Goal: Task Accomplishment & Management: Use online tool/utility

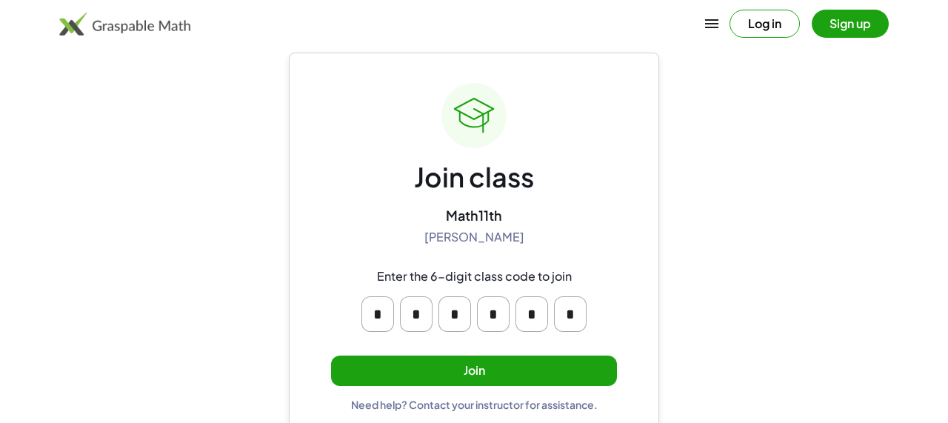
scroll to position [49, 0]
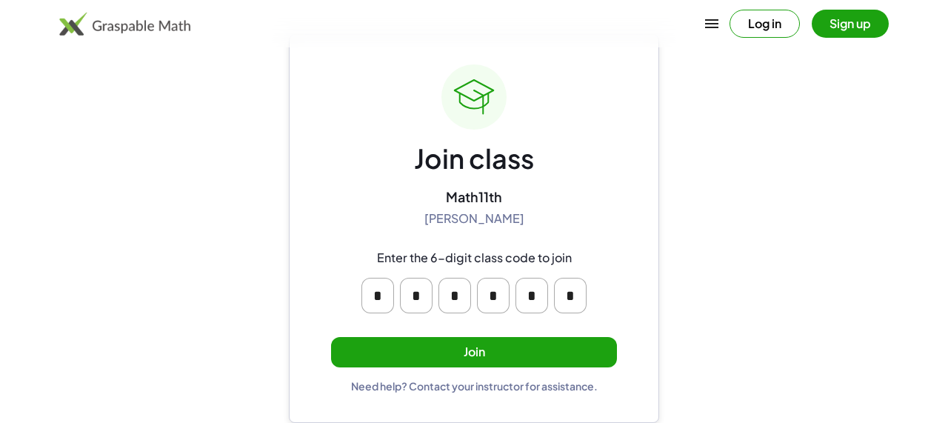
click at [379, 296] on input "*" at bounding box center [378, 296] width 33 height 36
click at [428, 298] on input "*" at bounding box center [416, 296] width 33 height 36
click at [450, 302] on input "*" at bounding box center [455, 296] width 33 height 36
click at [485, 302] on input "*" at bounding box center [493, 296] width 33 height 36
click at [459, 346] on button "Join" at bounding box center [474, 352] width 286 height 30
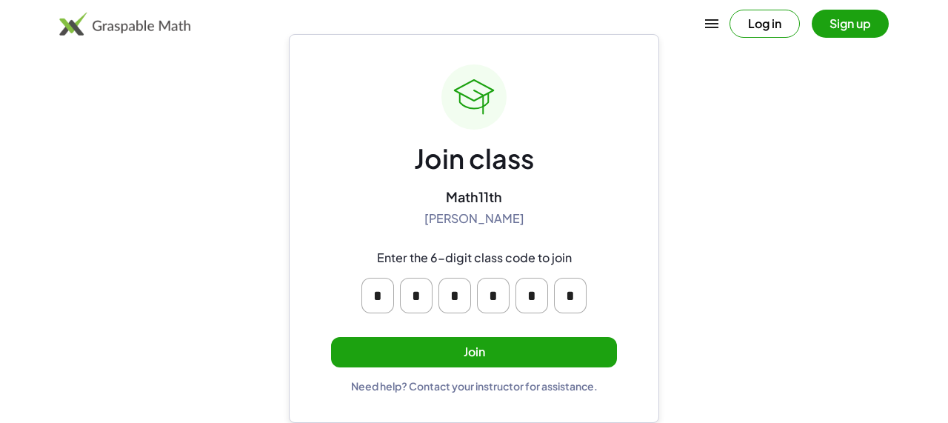
scroll to position [0, 0]
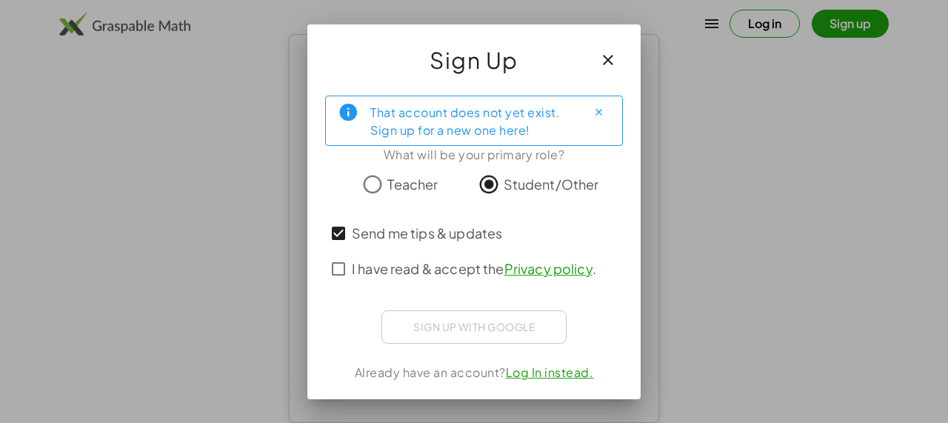
click at [345, 254] on div "I have read & accept the Privacy policy ." at bounding box center [474, 269] width 298 height 36
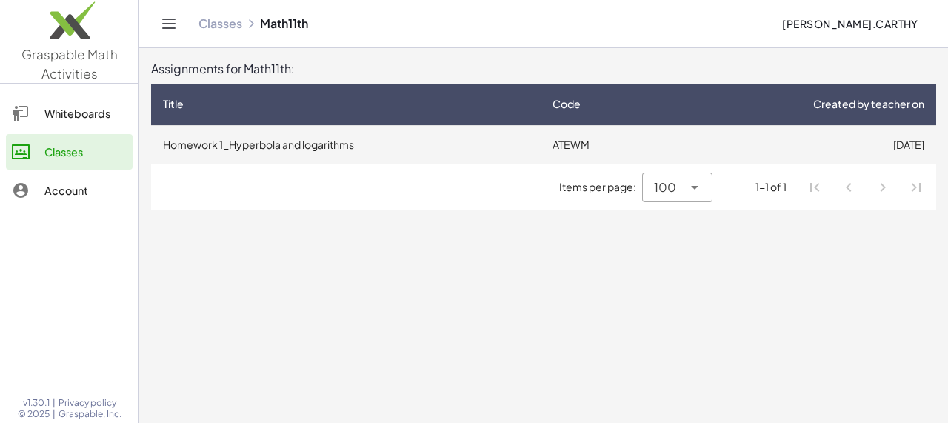
click at [463, 161] on td "Homework 1_Hyperbola and logarithms" at bounding box center [346, 144] width 390 height 39
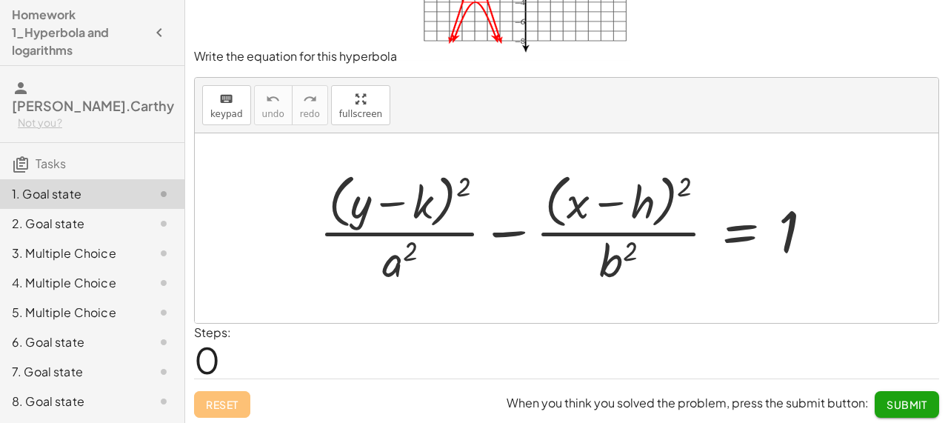
scroll to position [140, 0]
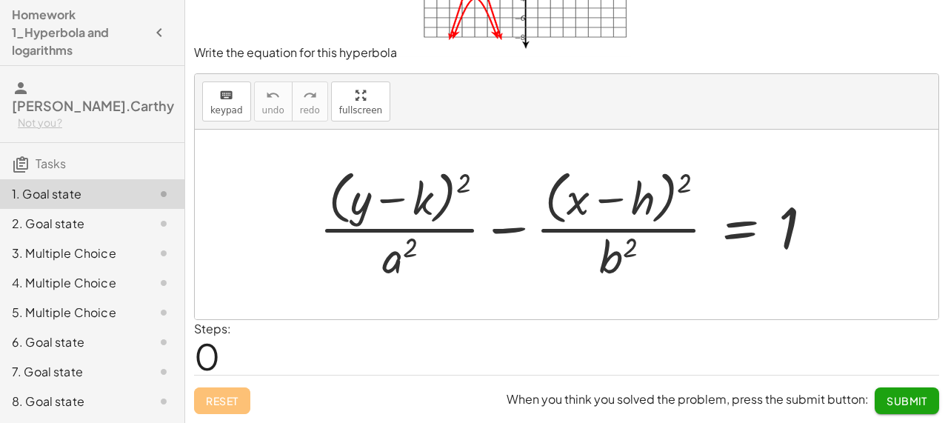
click at [516, 223] on div at bounding box center [572, 224] width 521 height 121
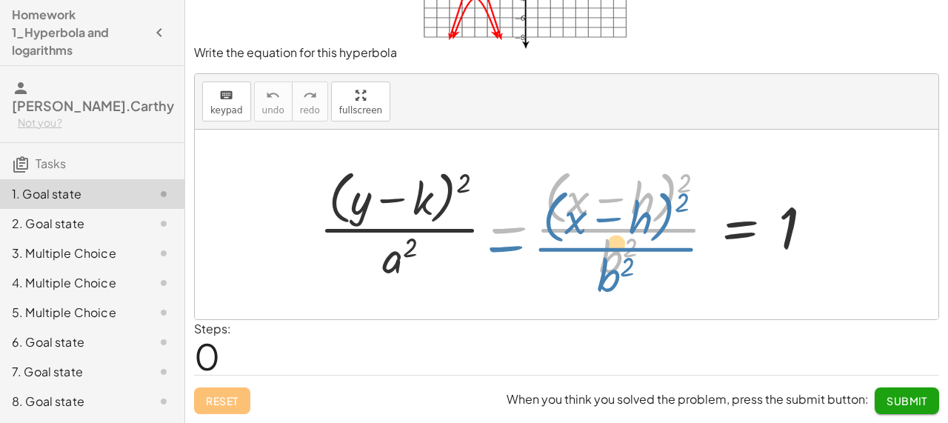
drag, startPoint x: 518, startPoint y: 227, endPoint x: 506, endPoint y: 231, distance: 12.4
click at [506, 233] on div at bounding box center [572, 224] width 521 height 121
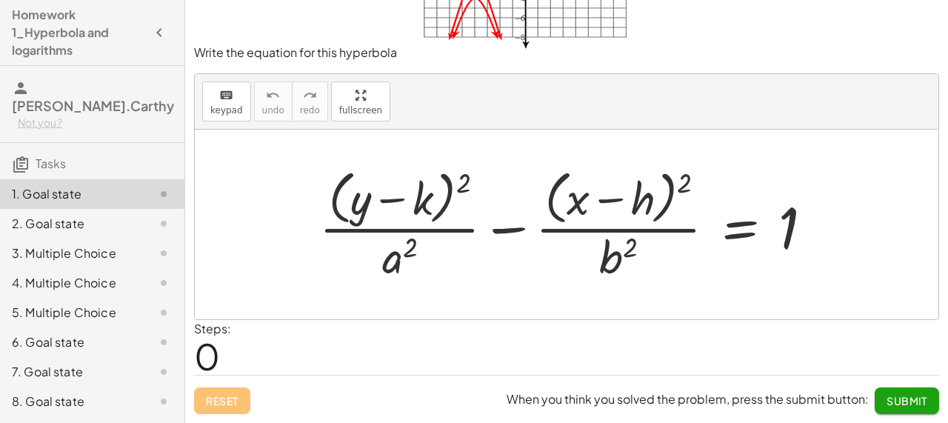
click at [648, 233] on div at bounding box center [572, 224] width 521 height 121
click at [648, 221] on div at bounding box center [572, 224] width 521 height 121
drag, startPoint x: 648, startPoint y: 221, endPoint x: 687, endPoint y: 233, distance: 40.5
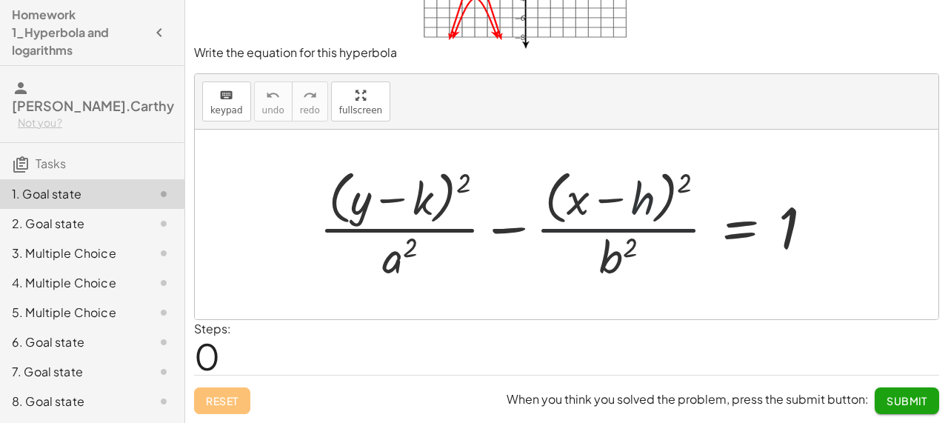
click at [687, 233] on div at bounding box center [572, 224] width 521 height 121
drag, startPoint x: 637, startPoint y: 199, endPoint x: 405, endPoint y: 201, distance: 231.9
click at [405, 201] on div at bounding box center [572, 224] width 521 height 121
click at [604, 191] on div at bounding box center [572, 224] width 521 height 121
click at [613, 196] on div at bounding box center [572, 224] width 521 height 121
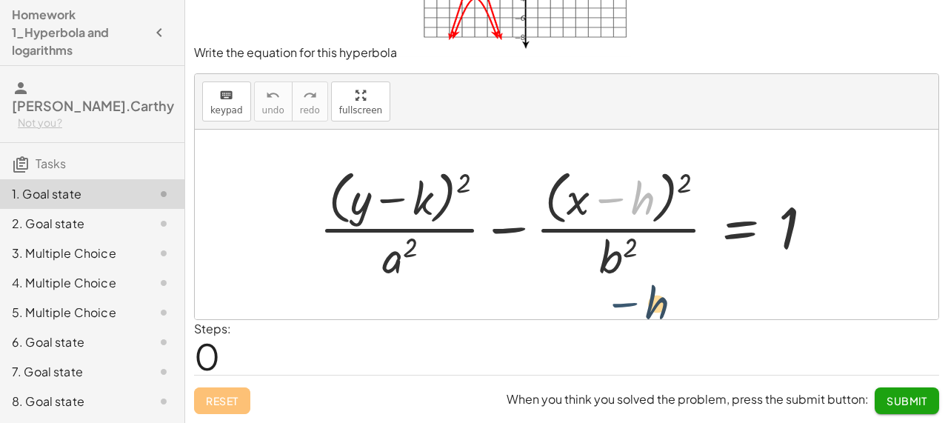
drag, startPoint x: 606, startPoint y: 202, endPoint x: 613, endPoint y: 279, distance: 78.1
click at [613, 279] on div at bounding box center [572, 224] width 521 height 121
click at [519, 109] on div "keyboard keypad undo [PERSON_NAME] redo fullscreen" at bounding box center [567, 102] width 744 height 56
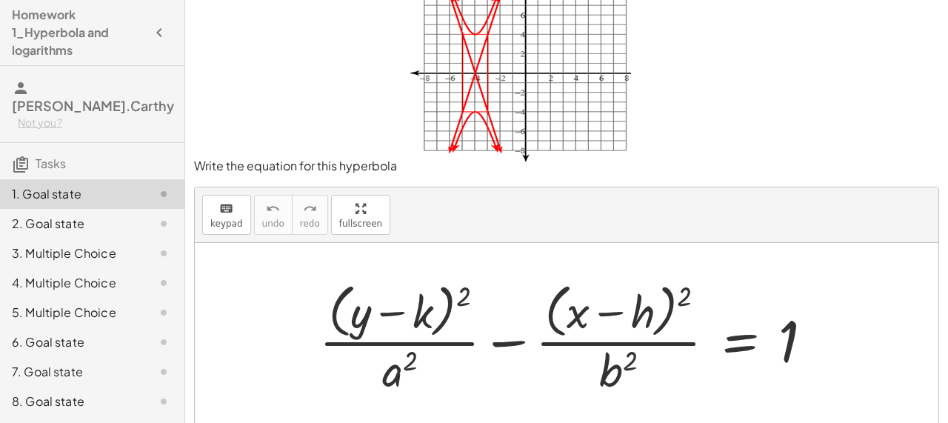
scroll to position [30, 0]
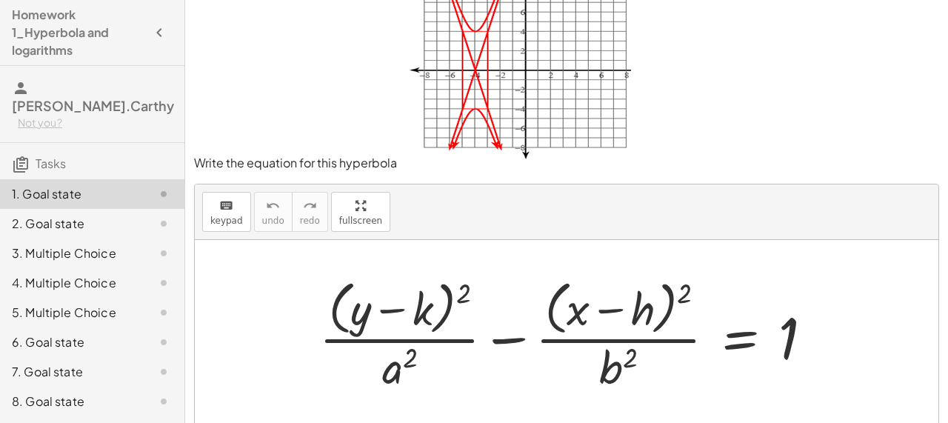
click at [487, 107] on img at bounding box center [514, 73] width 234 height 188
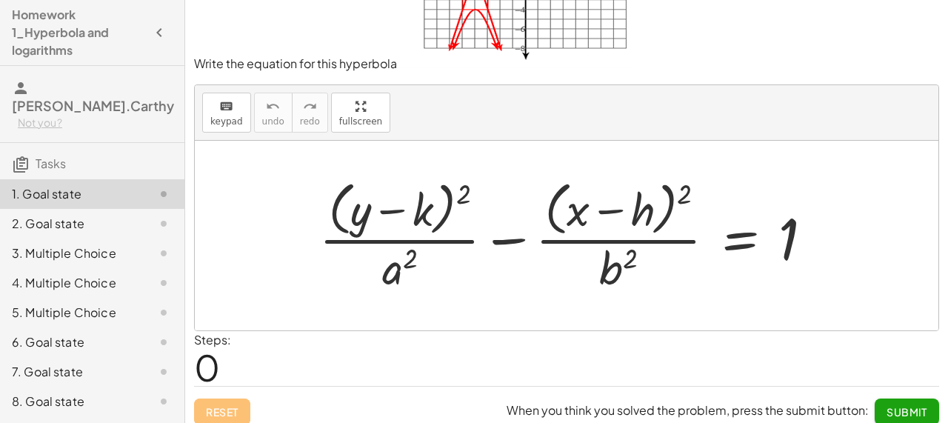
scroll to position [140, 0]
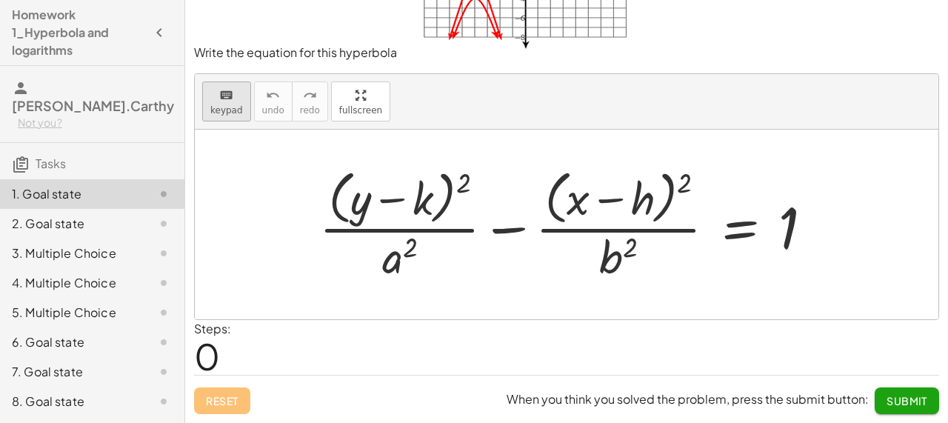
click at [242, 108] on button "keyboard keypad" at bounding box center [226, 102] width 49 height 40
click at [229, 108] on span "keypad" at bounding box center [226, 110] width 33 height 10
click at [322, 212] on div at bounding box center [572, 224] width 521 height 121
click at [349, 212] on div at bounding box center [572, 224] width 521 height 121
click at [235, 109] on span "keypad" at bounding box center [226, 110] width 33 height 10
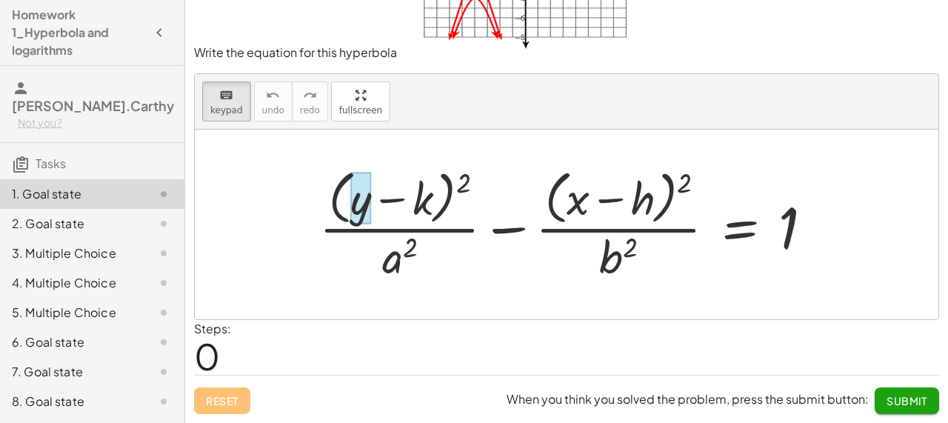
click at [352, 182] on div at bounding box center [360, 199] width 21 height 52
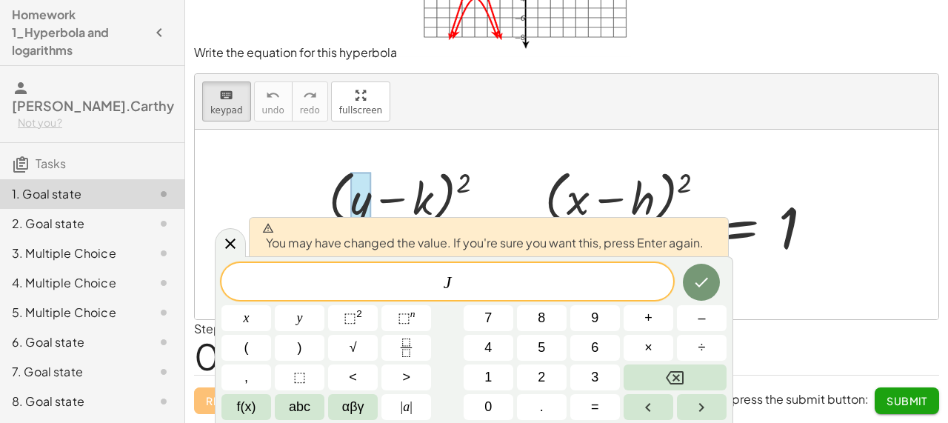
scroll to position [0, 0]
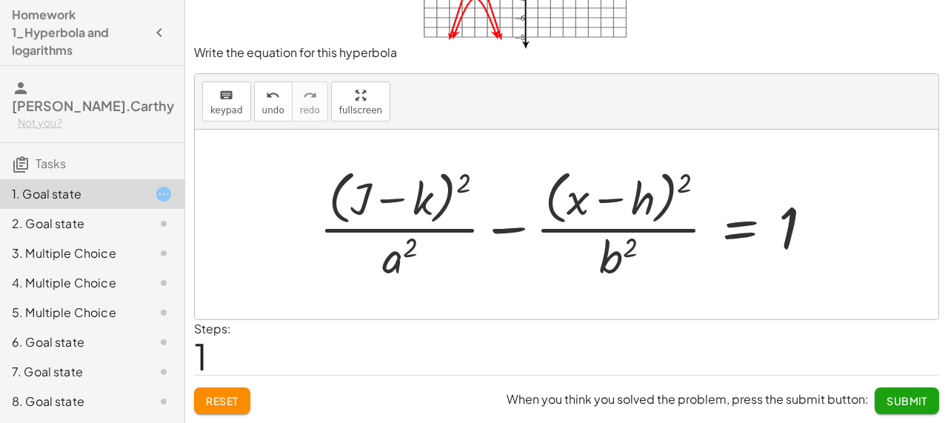
click at [372, 204] on div at bounding box center [572, 224] width 521 height 121
click at [370, 203] on div at bounding box center [572, 224] width 521 height 121
click at [368, 203] on div at bounding box center [572, 224] width 521 height 121
drag, startPoint x: 367, startPoint y: 204, endPoint x: 340, endPoint y: 213, distance: 29.1
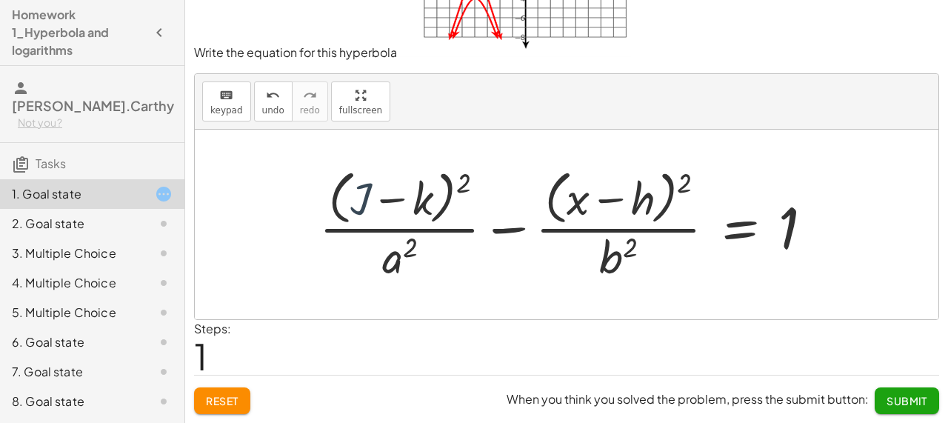
click at [340, 213] on div at bounding box center [572, 224] width 521 height 121
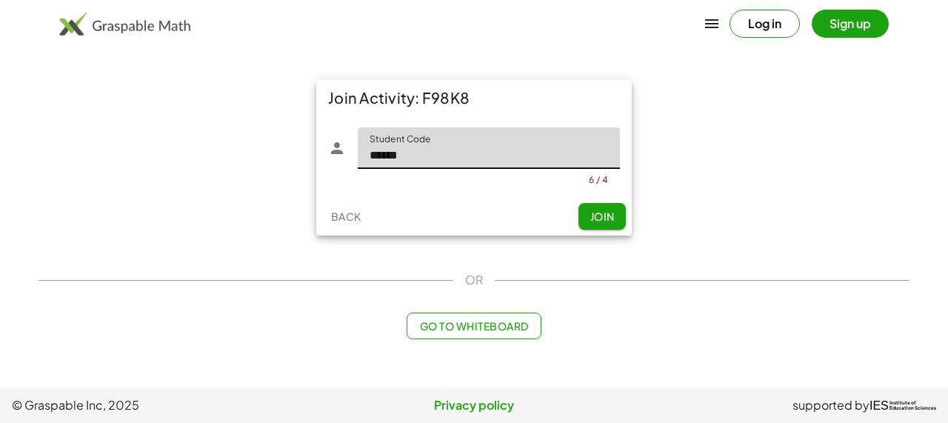
type input "******"
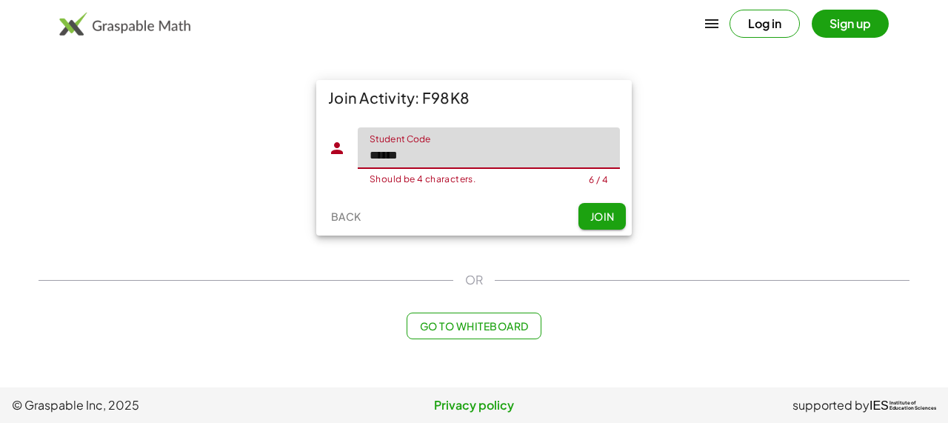
drag, startPoint x: 448, startPoint y: 152, endPoint x: 367, endPoint y: 163, distance: 81.5
click at [367, 163] on input "******" at bounding box center [489, 147] width 262 height 41
